Goal: Transaction & Acquisition: Purchase product/service

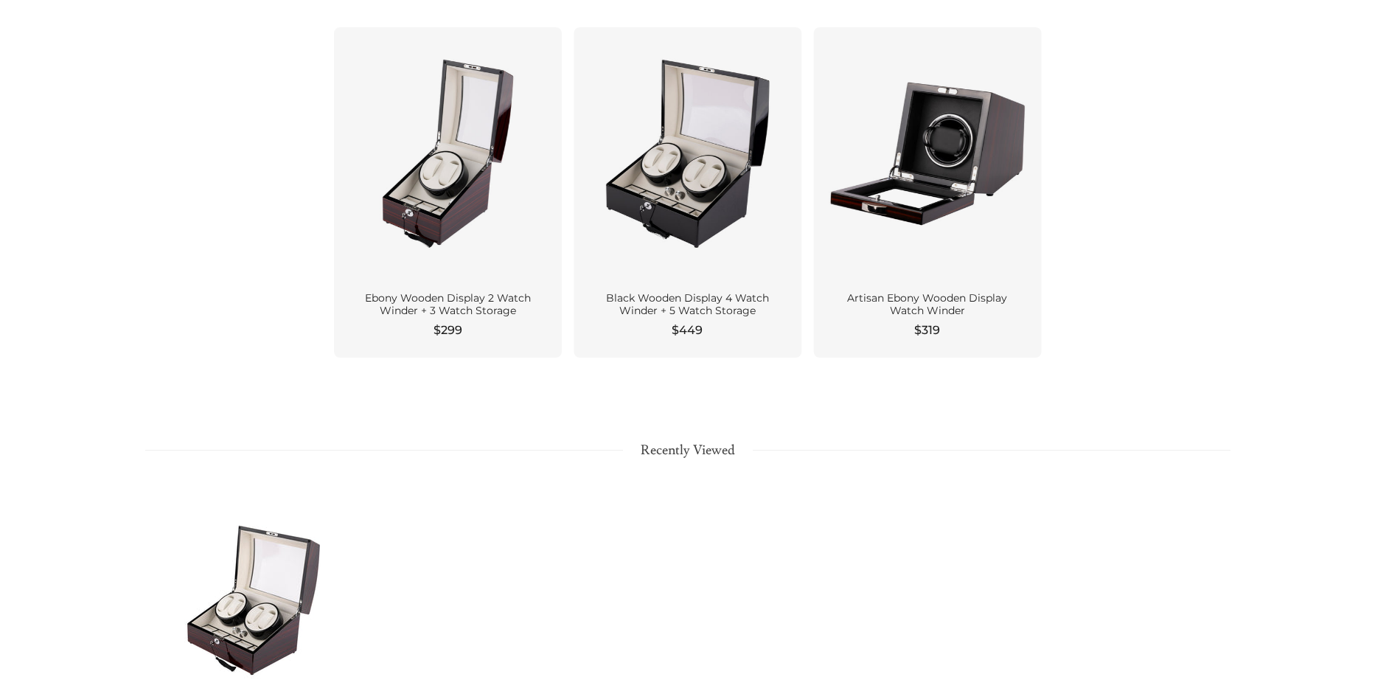
scroll to position [1552, 0]
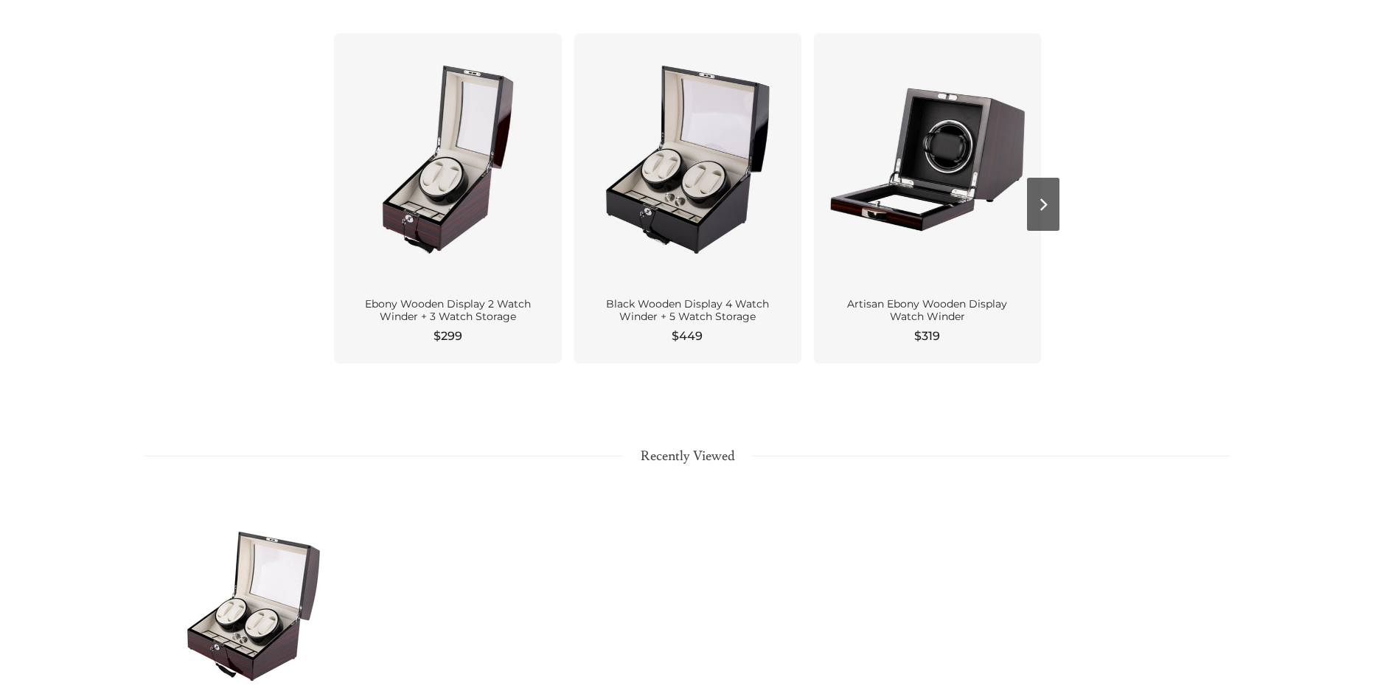
click at [440, 307] on div "Ebony Wooden Display 2 Watch Winder + 3 Watch Storage" at bounding box center [448, 311] width 192 height 26
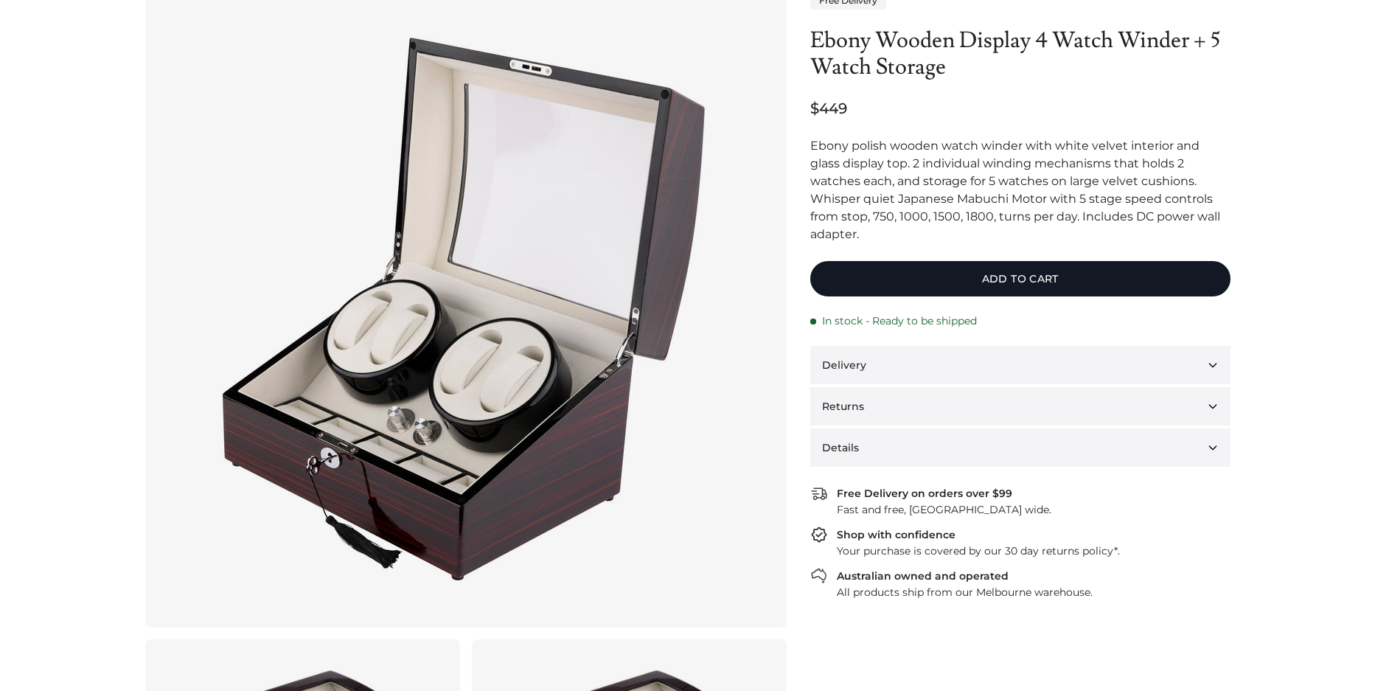
scroll to position [113, 0]
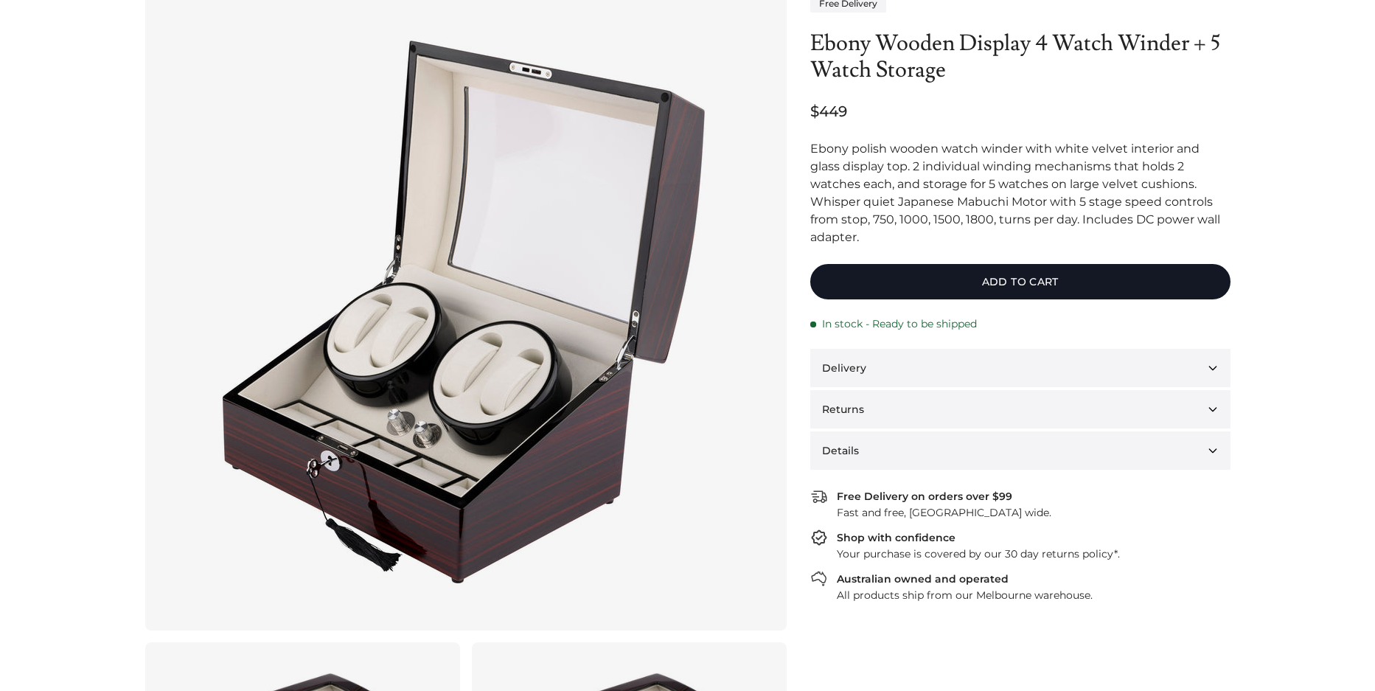
drag, startPoint x: 1355, startPoint y: 63, endPoint x: 1350, endPoint y: 624, distance: 560.3
click at [1350, 624] on section "Watch Winders Ebony Wooden Display 4 Watch Winder + 5 Watch S..." at bounding box center [687, 614] width 1375 height 1337
click at [1211, 431] on button "Details" at bounding box center [1020, 450] width 420 height 38
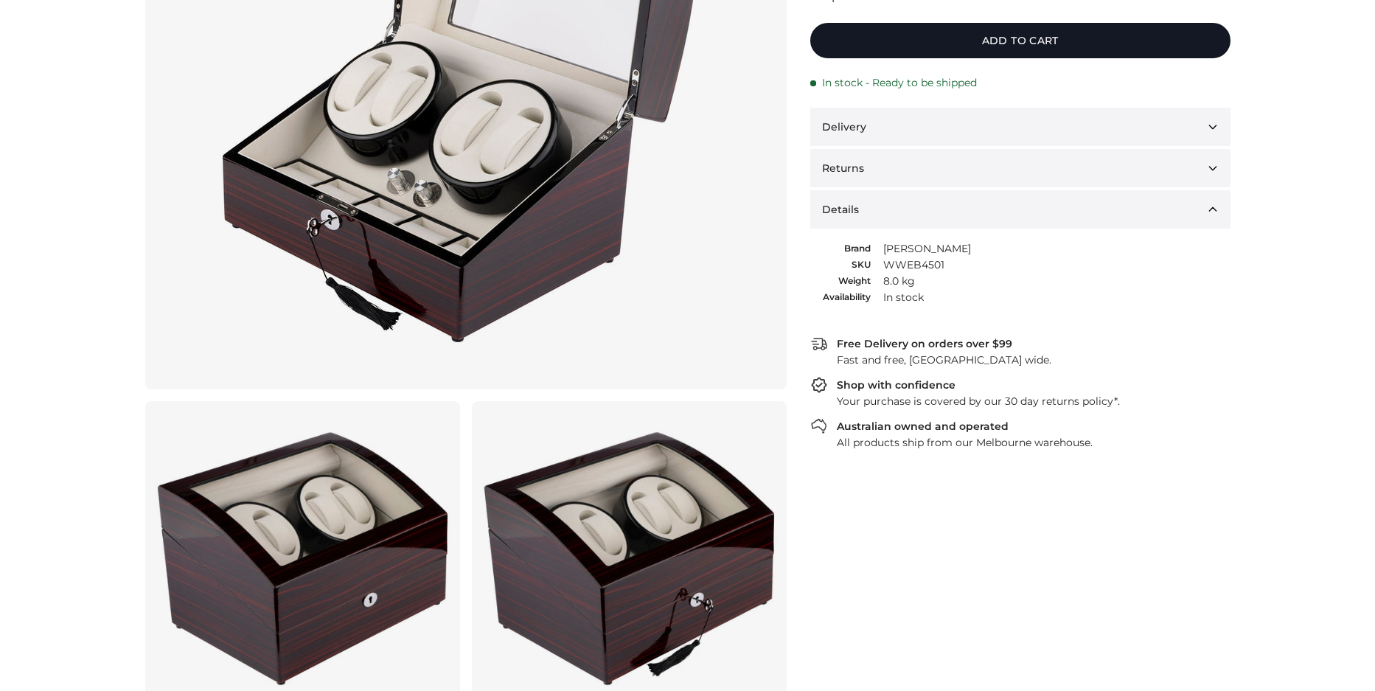
scroll to position [0, 0]
